Goal: Task Accomplishment & Management: Complete application form

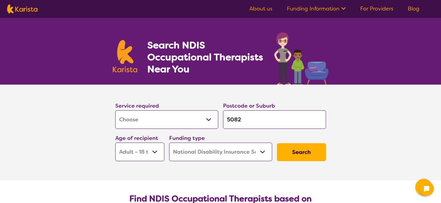
select select "[MEDICAL_DATA]"
select select "AD"
select select "NDIS"
select select "[MEDICAL_DATA]"
select select "AD"
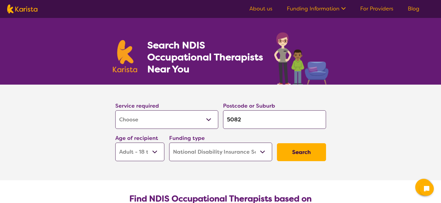
select select "NDIS"
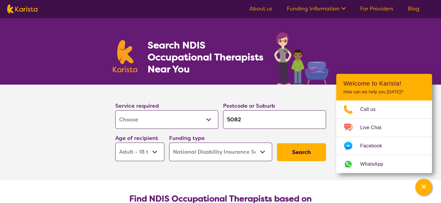
click at [377, 9] on link "For Providers" at bounding box center [376, 8] width 33 height 7
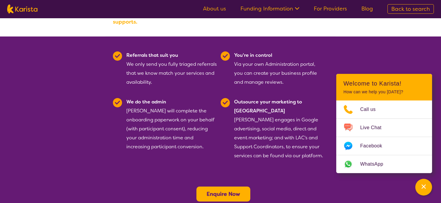
scroll to position [148, 0]
